Goal: Information Seeking & Learning: Learn about a topic

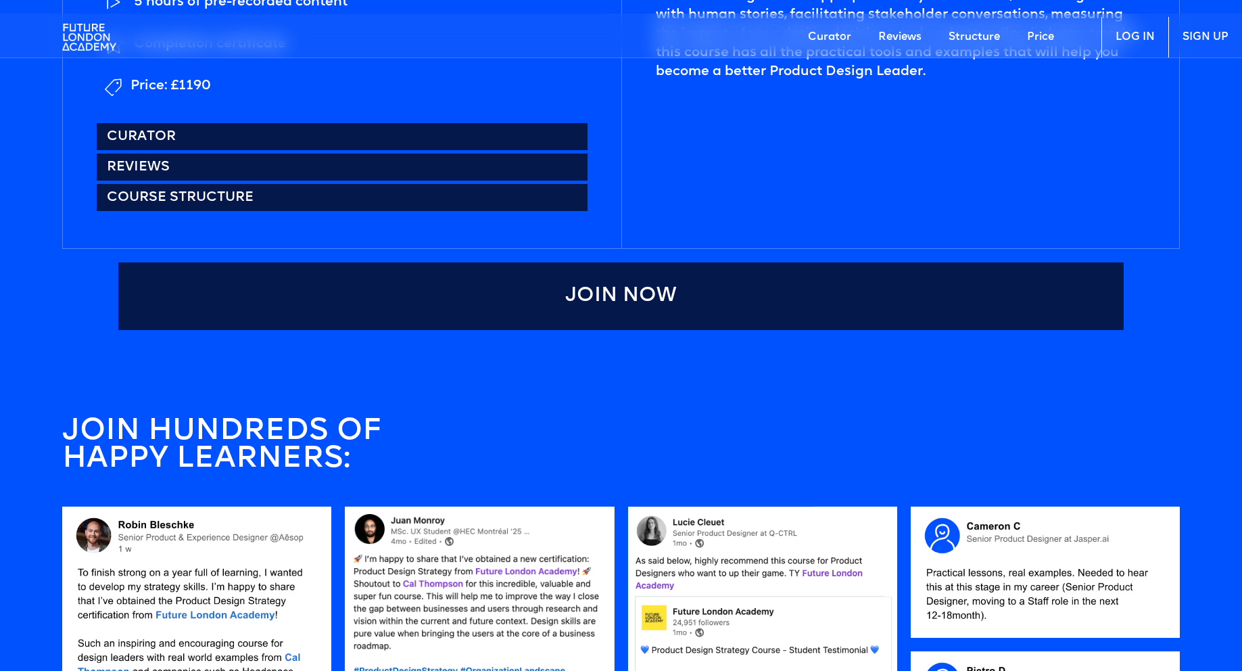
scroll to position [968, 0]
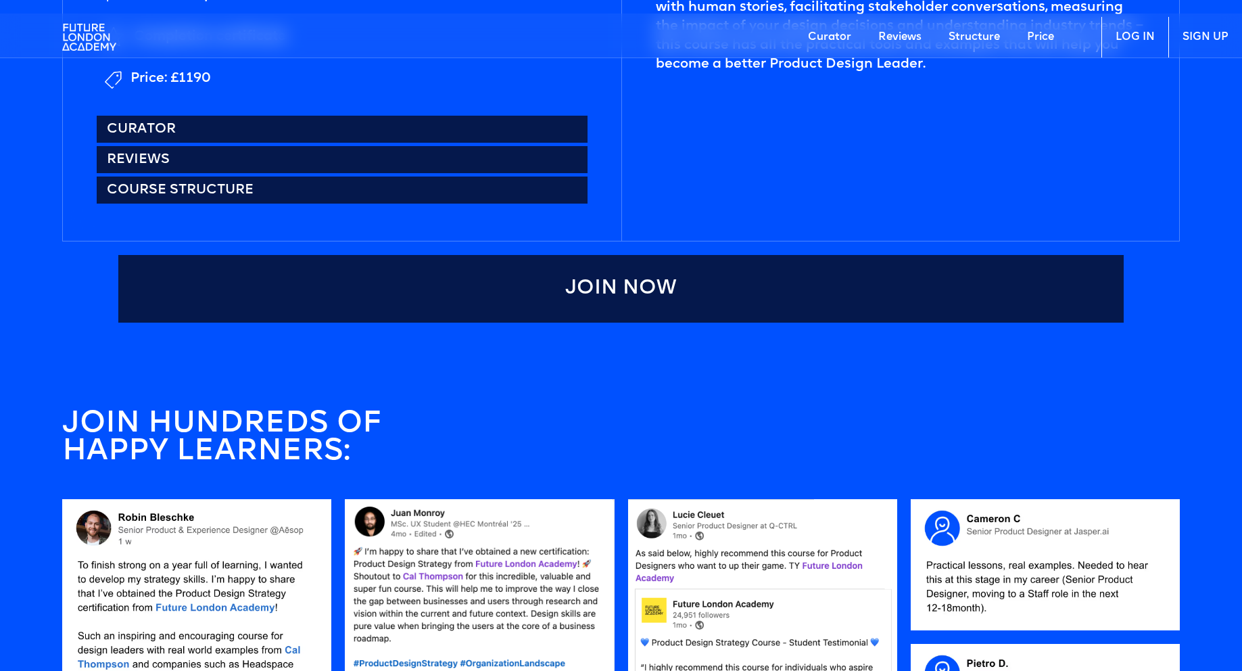
click at [825, 39] on link "Curator" at bounding box center [829, 37] width 70 height 41
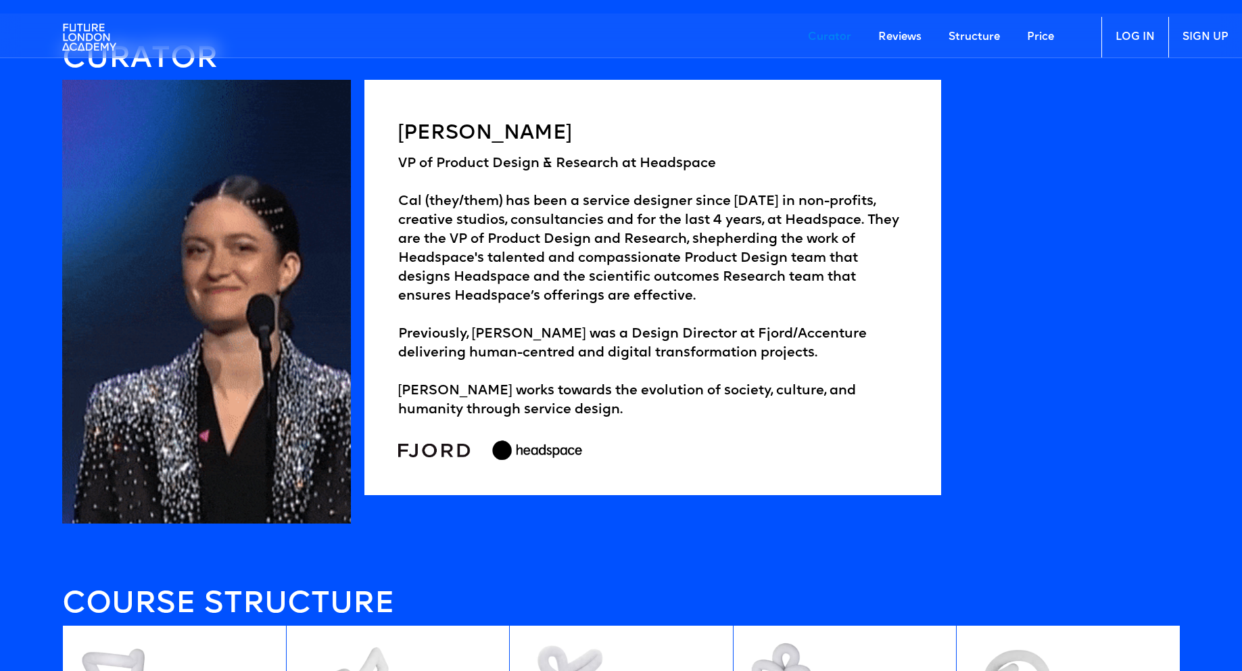
scroll to position [2177, 0]
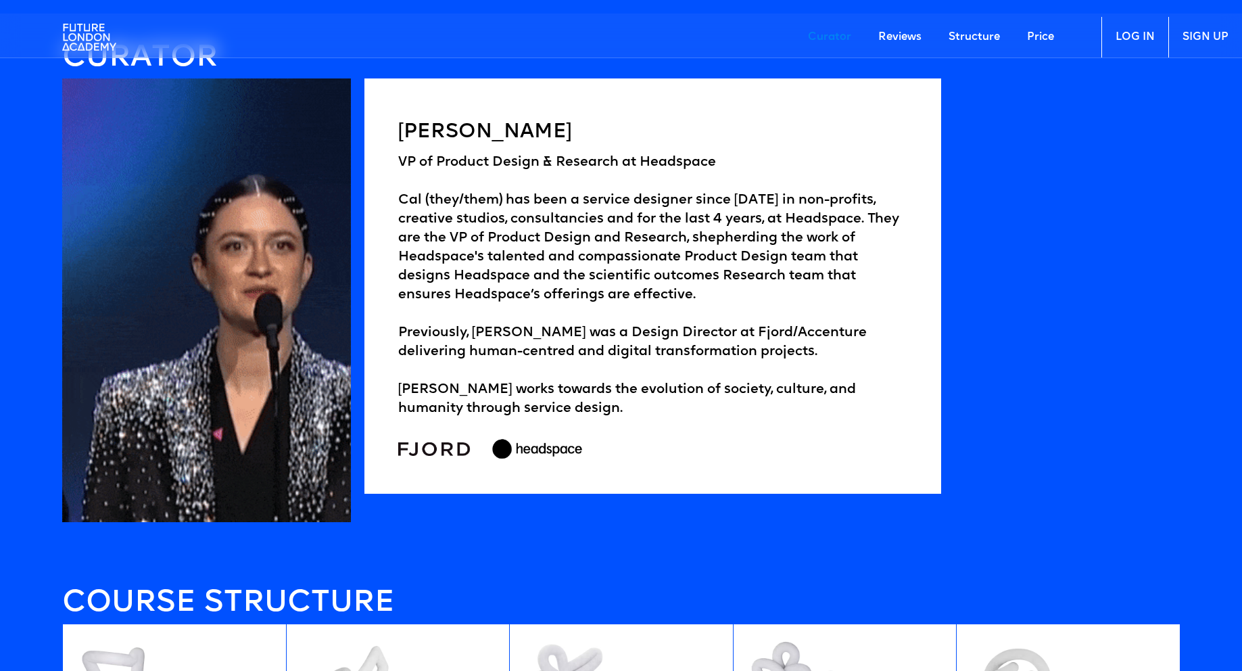
click at [662, 154] on div "VP of Product Design & Research at [GEOGRAPHIC_DATA] (they/them) has been a ser…" at bounding box center [652, 285] width 509 height 265
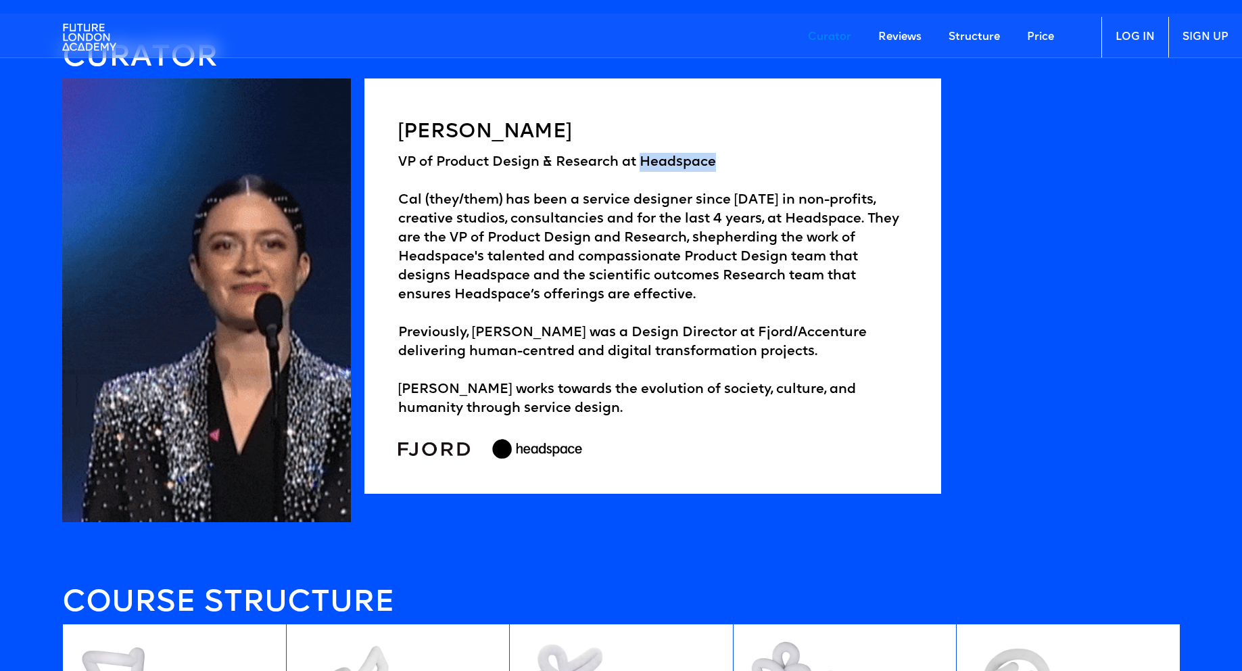
click at [662, 154] on div "VP of Product Design & Research at [GEOGRAPHIC_DATA] (they/them) has been a ser…" at bounding box center [652, 285] width 509 height 265
click at [563, 307] on div "VP of Product Design & Research at [GEOGRAPHIC_DATA] (they/them) has been a ser…" at bounding box center [652, 285] width 509 height 265
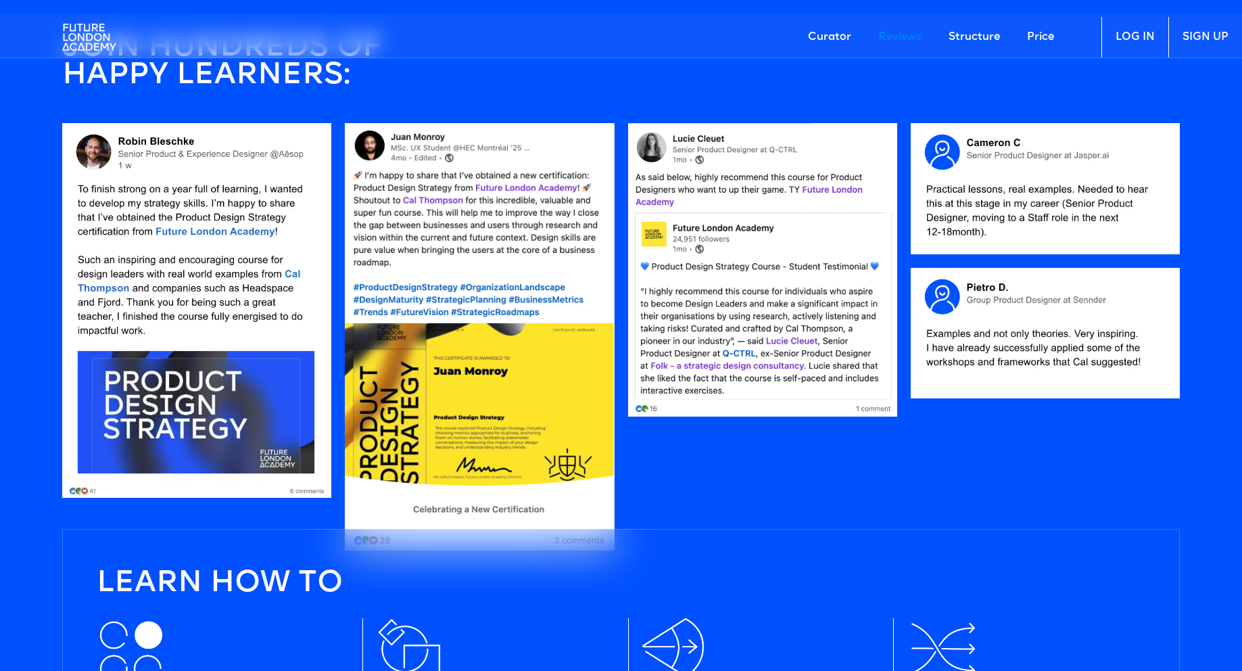
scroll to position [1218, 0]
